Goal: Check status

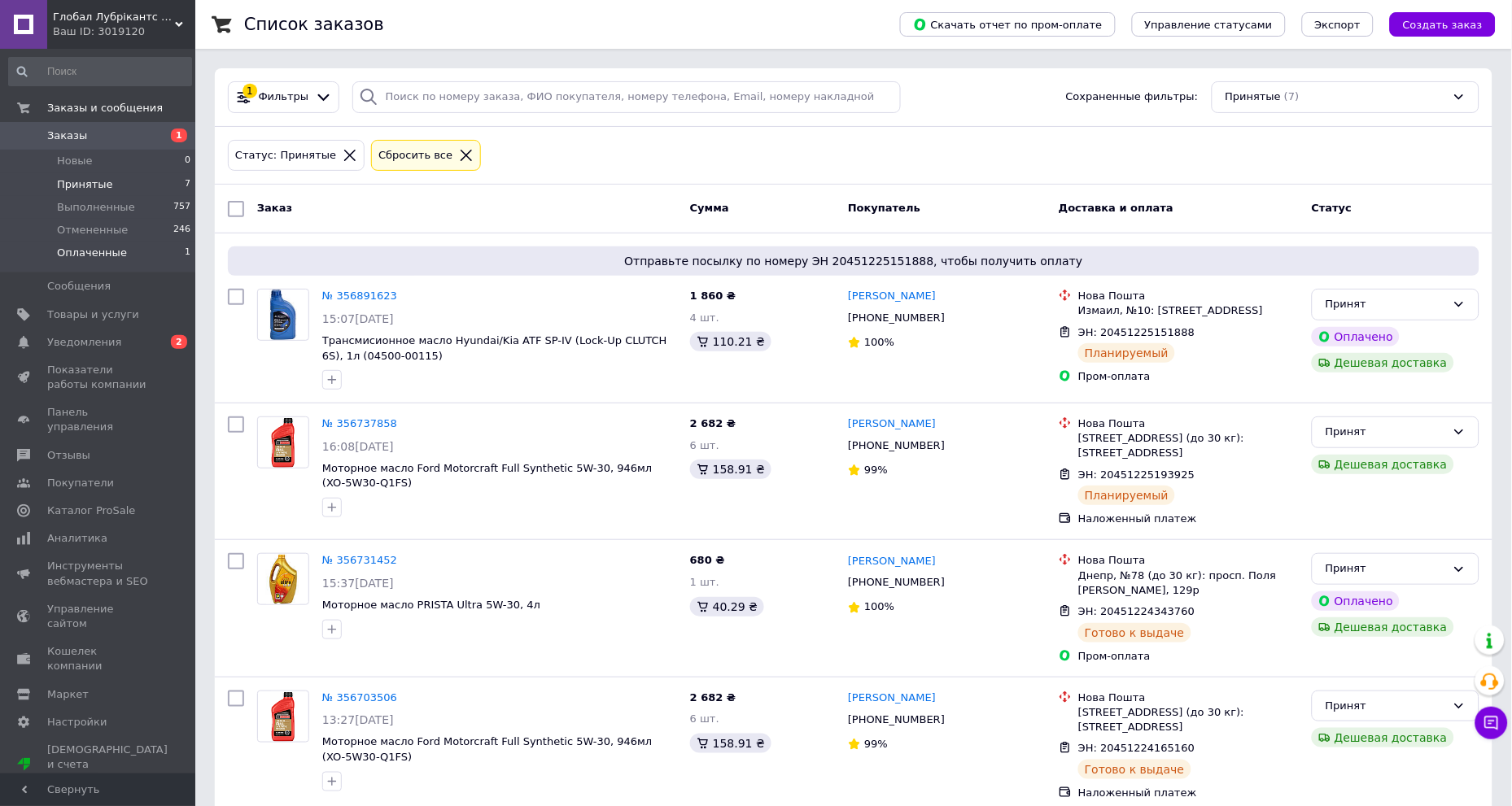
click at [97, 253] on span "Оплаченные" at bounding box center [92, 253] width 70 height 15
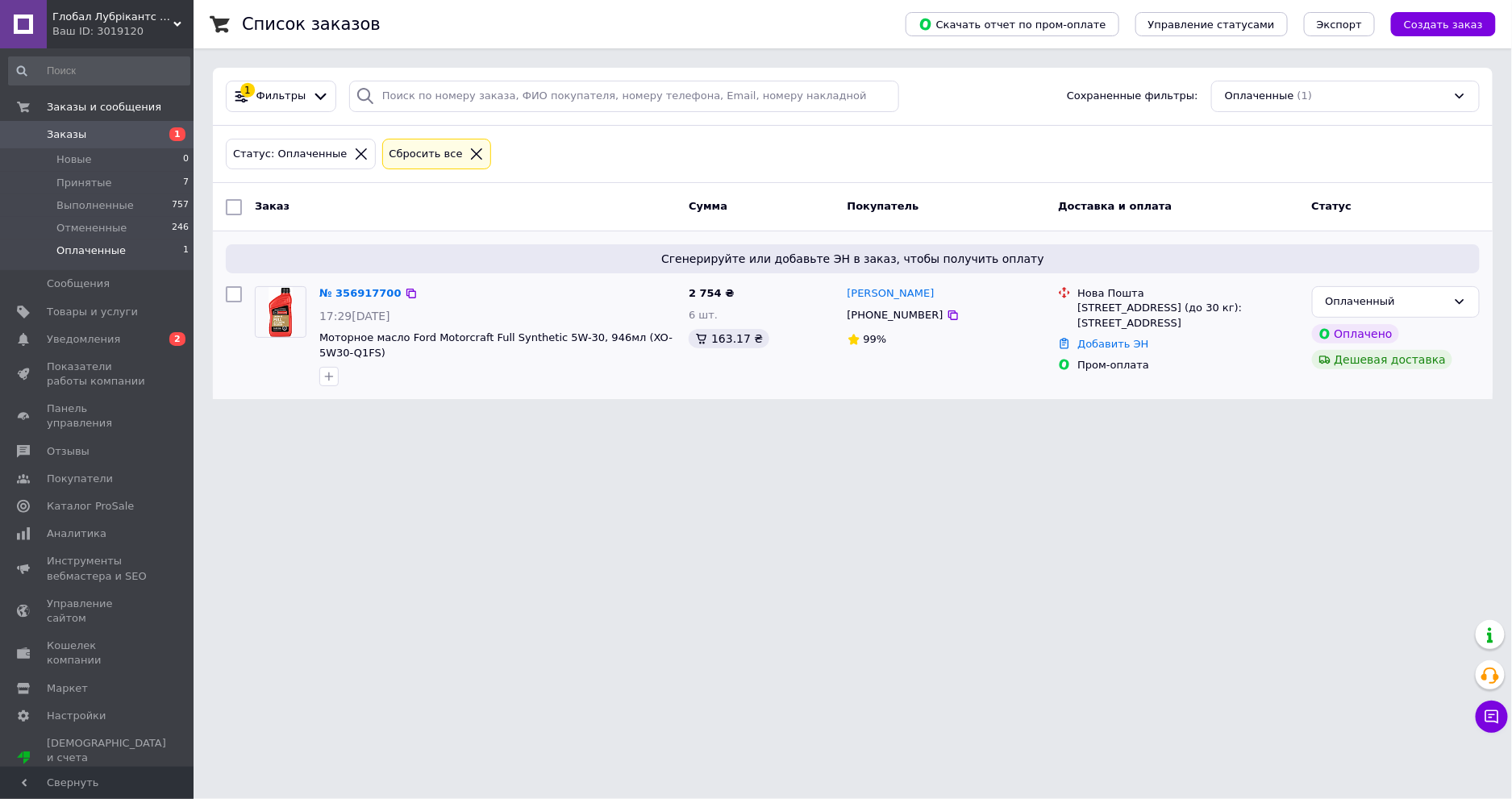
click at [963, 364] on div "Владислав Плачинда +380674477723 99%" at bounding box center [946, 335] width 211 height 113
click at [1347, 302] on div "Оплаченный" at bounding box center [1386, 301] width 121 height 17
click at [1357, 332] on li "Принят" at bounding box center [1395, 335] width 166 height 30
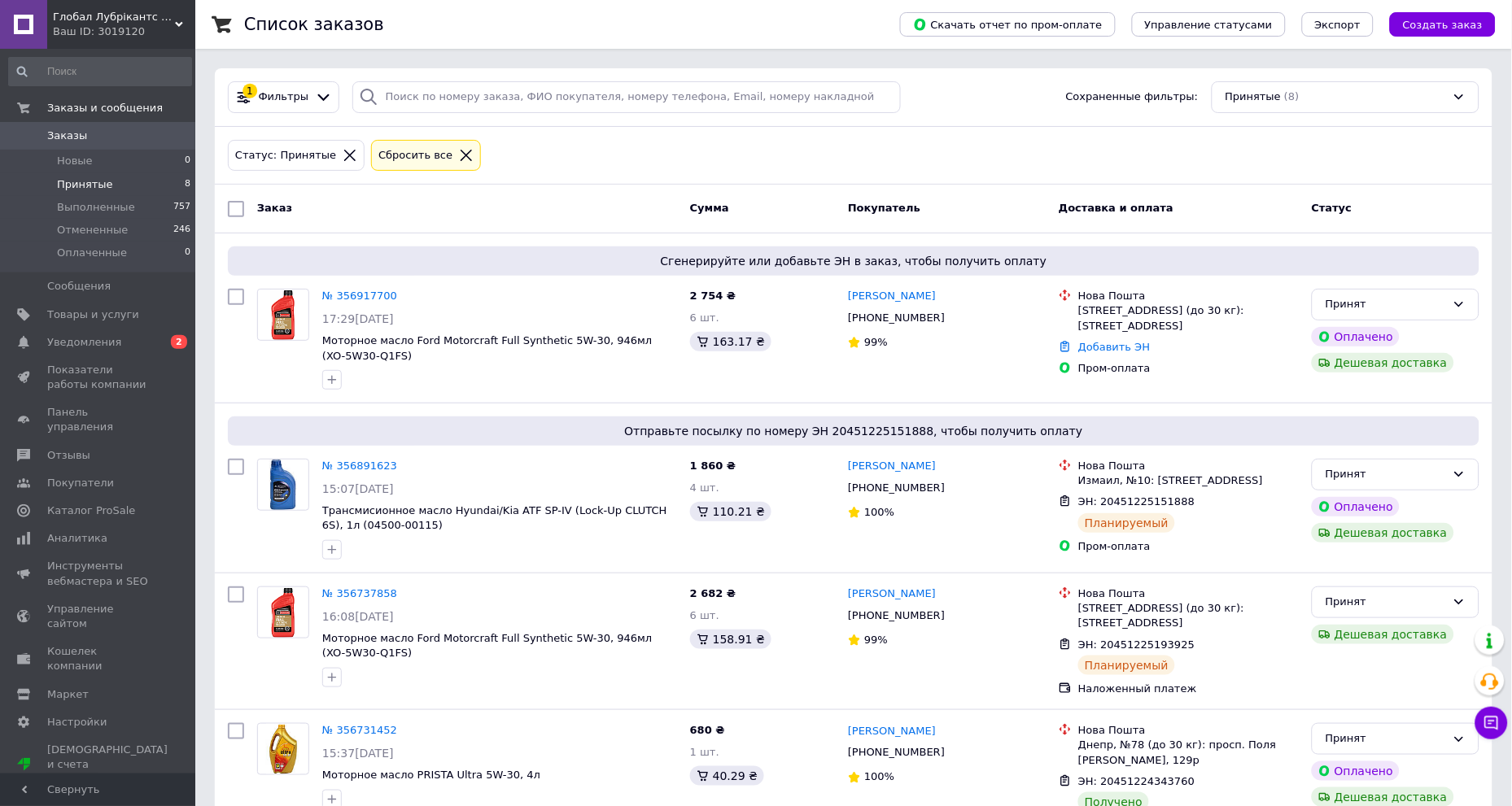
drag, startPoint x: 974, startPoint y: 132, endPoint x: 904, endPoint y: 142, distance: 70.7
click at [904, 142] on div "Статус: Принятые Сбросить все" at bounding box center [854, 155] width 1259 height 38
drag, startPoint x: 931, startPoint y: 159, endPoint x: 877, endPoint y: 164, distance: 54.2
click at [877, 164] on div "Статус: Принятые Сбросить все" at bounding box center [854, 155] width 1259 height 38
drag, startPoint x: 877, startPoint y: 163, endPoint x: 840, endPoint y: 159, distance: 37.2
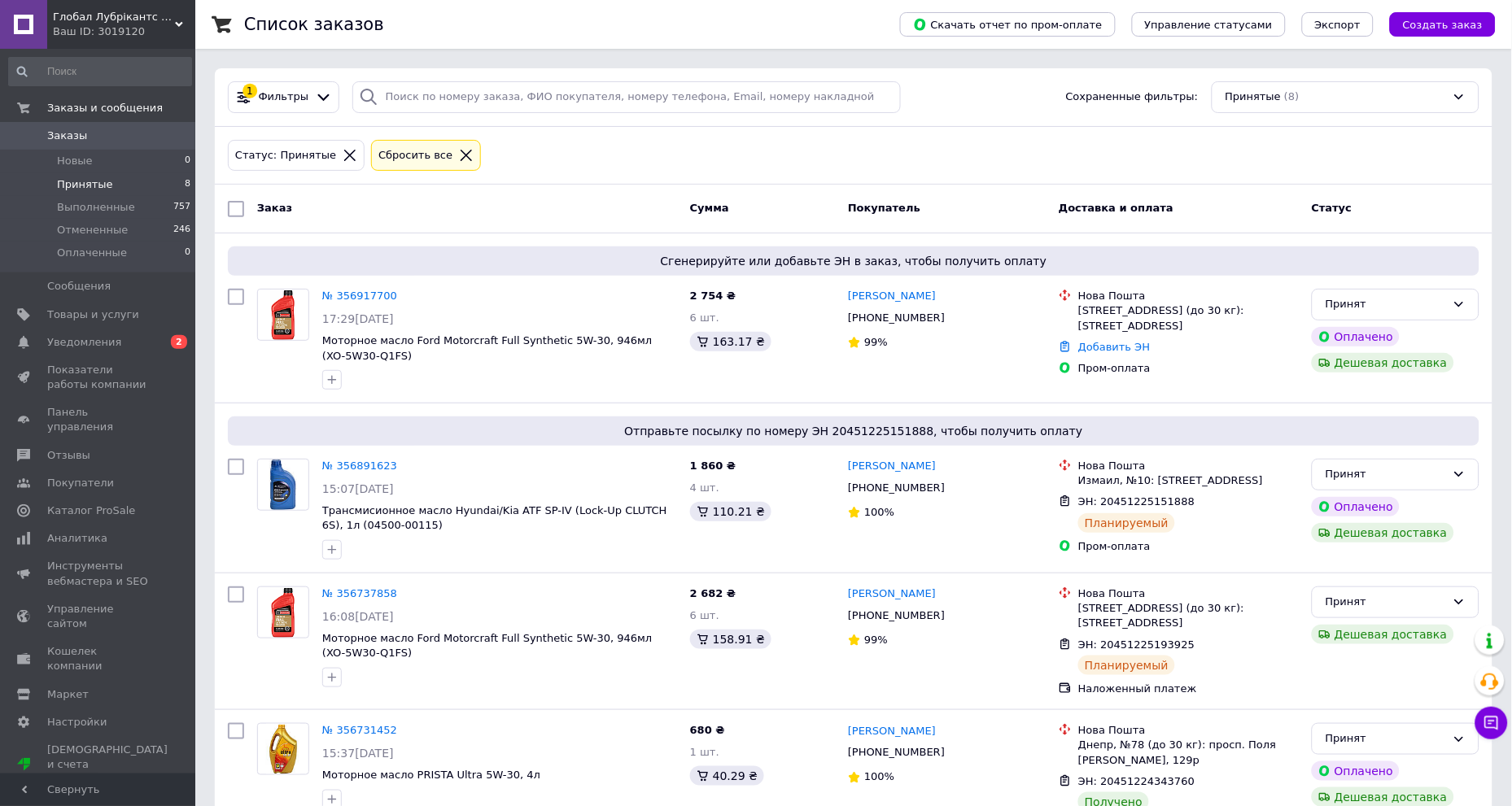
click at [840, 159] on div "Статус: Принятые Сбросить все" at bounding box center [854, 155] width 1259 height 38
drag, startPoint x: 873, startPoint y: 156, endPoint x: 705, endPoint y: 150, distance: 168.1
drag, startPoint x: 705, startPoint y: 150, endPoint x: 661, endPoint y: 168, distance: 47.5
click at [661, 168] on div "Статус: Принятые Сбросить все" at bounding box center [854, 155] width 1259 height 38
drag, startPoint x: 671, startPoint y: 160, endPoint x: 656, endPoint y: 159, distance: 15.0
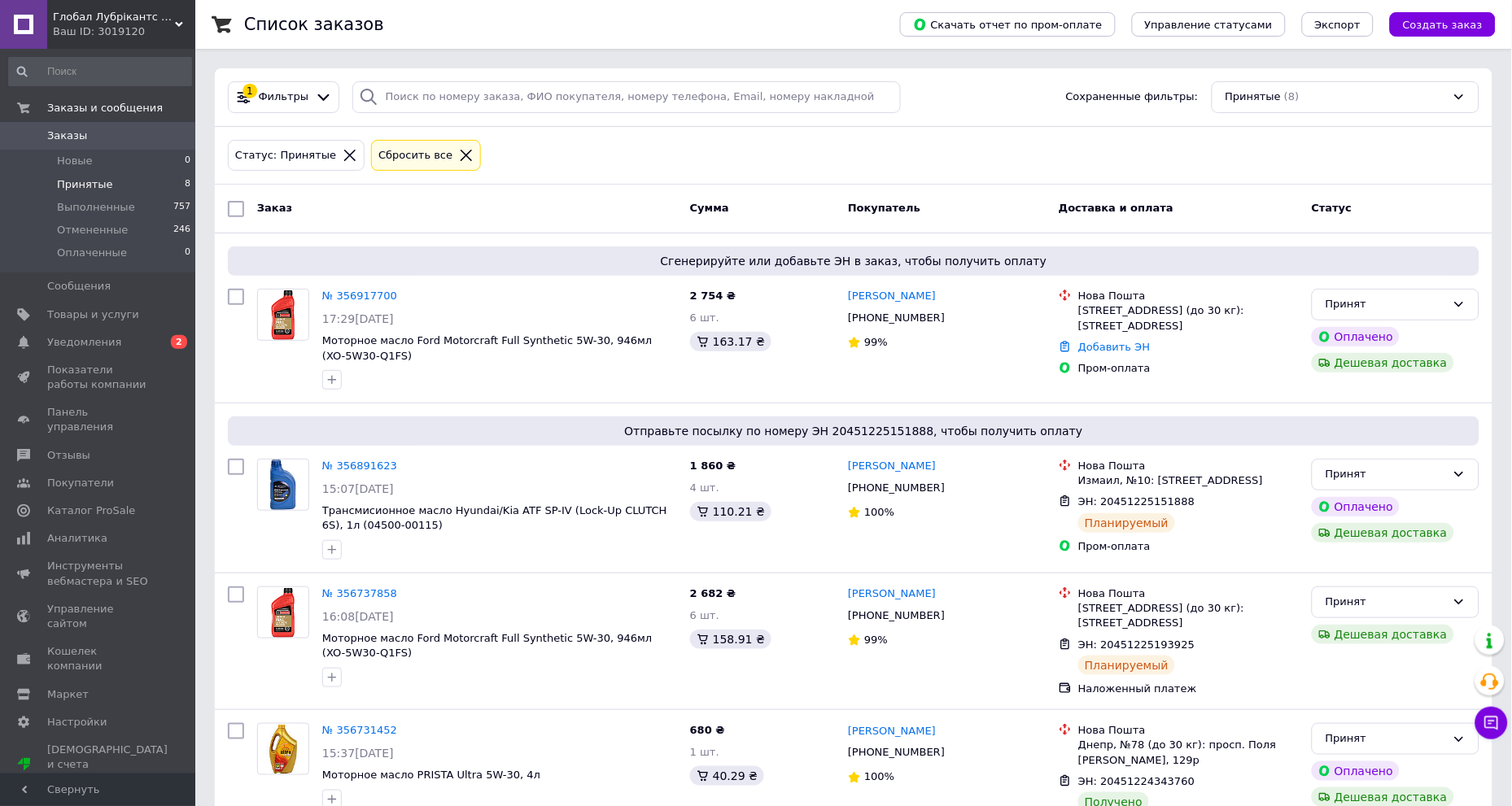
click at [656, 159] on div "Статус: Принятые Сбросить все" at bounding box center [854, 155] width 1259 height 38
drag, startPoint x: 656, startPoint y: 157, endPoint x: 619, endPoint y: 157, distance: 37.0
click at [619, 157] on div "Статус: Принятые Сбросить все" at bounding box center [854, 155] width 1259 height 38
drag, startPoint x: 628, startPoint y: 152, endPoint x: 590, endPoint y: 163, distance: 39.6
click at [590, 163] on div "Статус: Принятые Сбросить все" at bounding box center [854, 155] width 1259 height 38
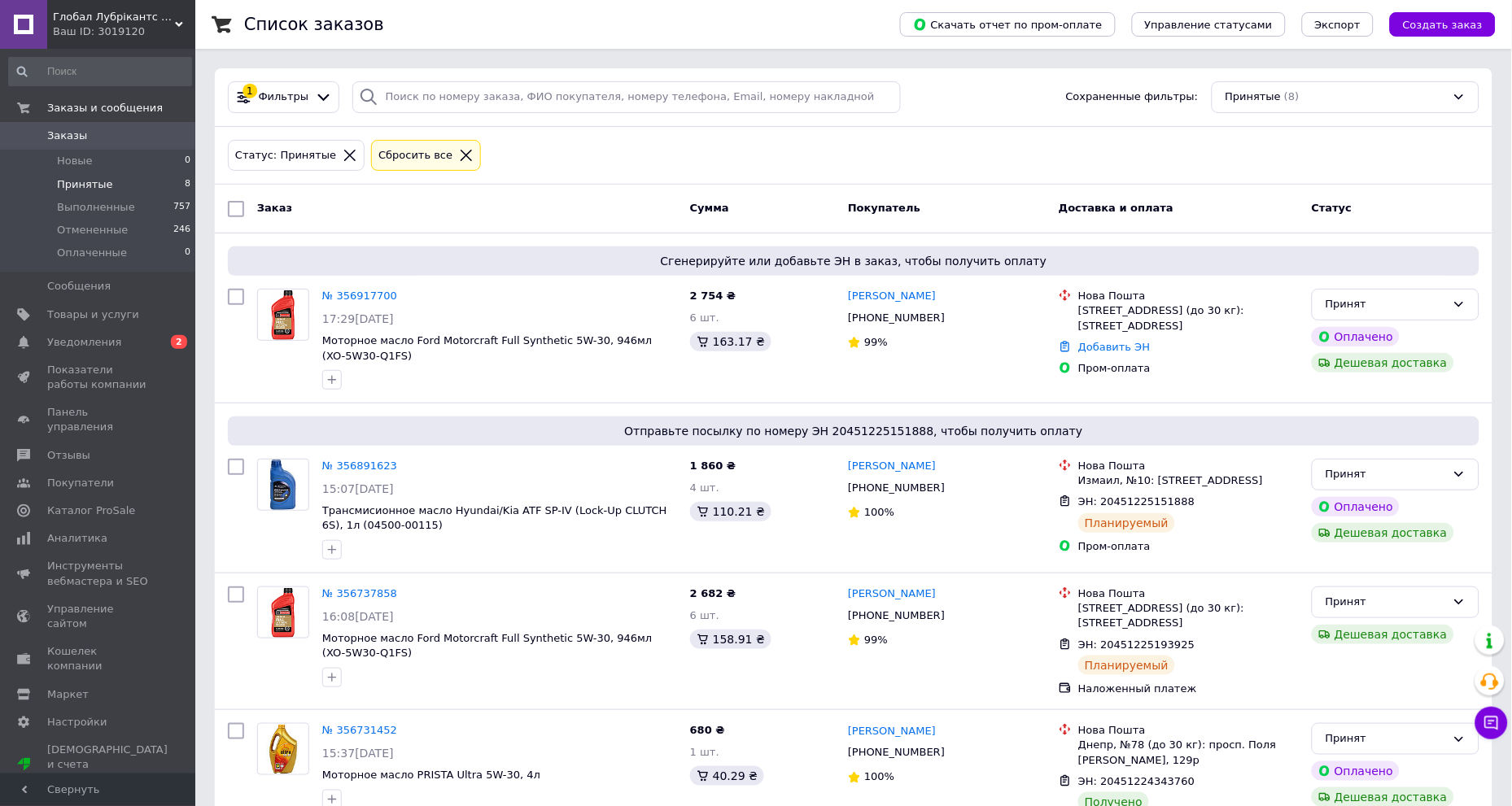
drag, startPoint x: 590, startPoint y: 153, endPoint x: 550, endPoint y: 159, distance: 40.4
click at [550, 159] on div "Статус: Принятые Сбросить все" at bounding box center [854, 155] width 1259 height 38
drag, startPoint x: 551, startPoint y: 157, endPoint x: 523, endPoint y: 160, distance: 28.2
click at [523, 160] on div "Статус: Принятые Сбросить все" at bounding box center [854, 155] width 1259 height 38
click at [523, 158] on div "Статус: Принятые Сбросить все" at bounding box center [854, 155] width 1259 height 38
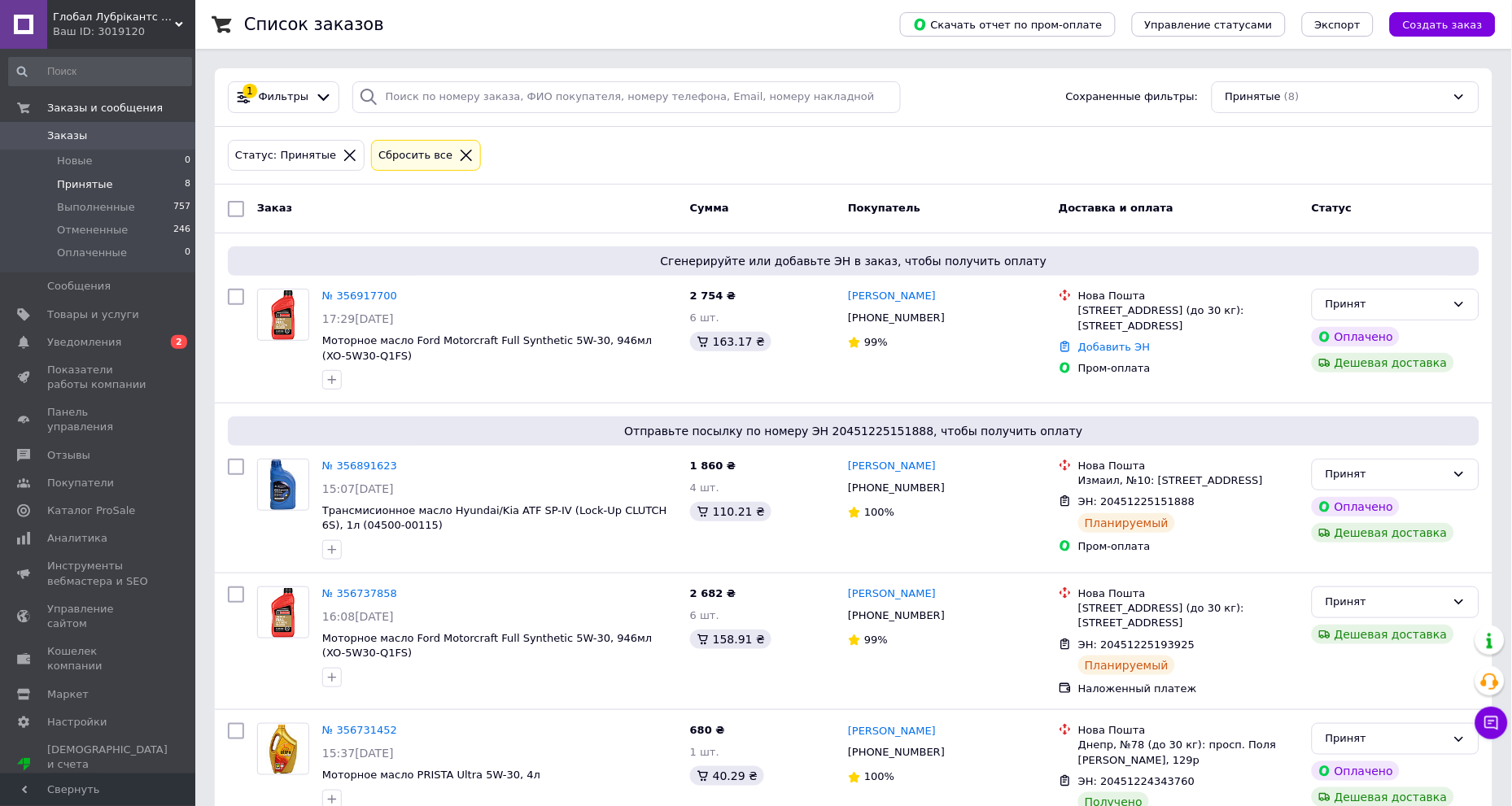
drag, startPoint x: 523, startPoint y: 158, endPoint x: 511, endPoint y: 163, distance: 13.0
drag, startPoint x: 511, startPoint y: 163, endPoint x: 498, endPoint y: 163, distance: 13.0
click at [498, 163] on div "Статус: Принятые Сбросить все" at bounding box center [854, 155] width 1259 height 38
drag, startPoint x: 532, startPoint y: 159, endPoint x: 506, endPoint y: 154, distance: 26.5
click at [506, 154] on div "Статус: Принятые Сбросить все" at bounding box center [854, 155] width 1259 height 38
